Goal: Consume media (video, audio): Consume media (video, audio)

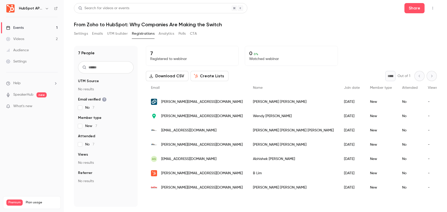
click at [44, 23] on link "Events 1" at bounding box center [32, 27] width 64 height 11
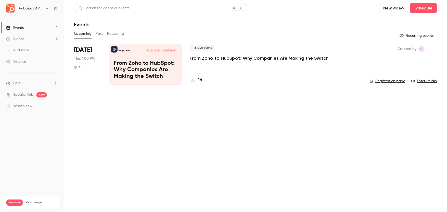
click at [215, 58] on p "From Zoho to HubSpot: Why Companies Are Making the Switch" at bounding box center [259, 58] width 139 height 6
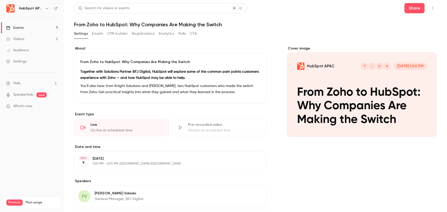
click at [41, 38] on link "Videos 2" at bounding box center [32, 38] width 64 height 11
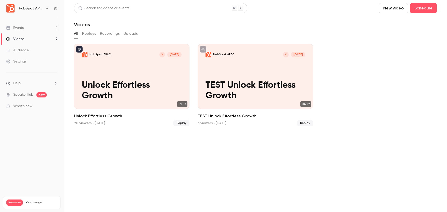
click at [93, 35] on button "Replays" at bounding box center [89, 34] width 14 height 8
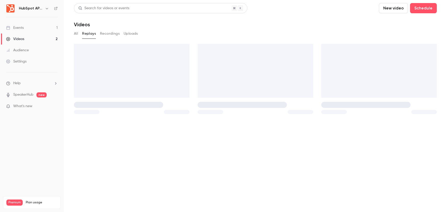
click at [93, 35] on button "Replays" at bounding box center [89, 34] width 14 height 8
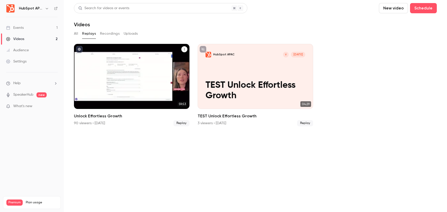
click at [99, 70] on div "HubSpot APAC V [DATE] Unlock Effortless Growth" at bounding box center [131, 76] width 115 height 65
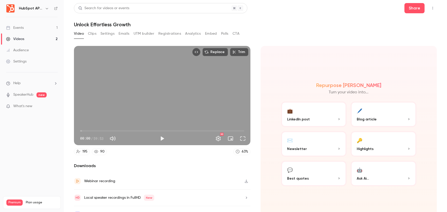
click at [99, 153] on link "90" at bounding box center [99, 151] width 15 height 7
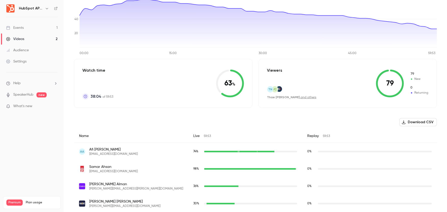
scroll to position [17, 0]
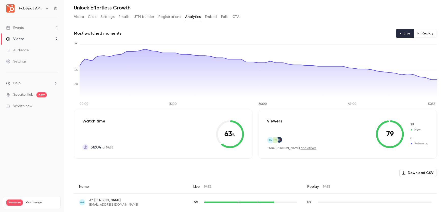
click at [431, 37] on button "Replay" at bounding box center [424, 33] width 23 height 9
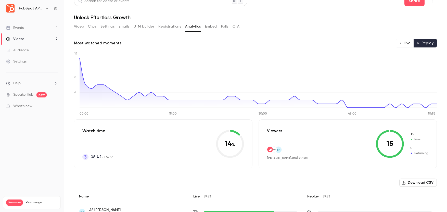
scroll to position [9, 0]
